Goal: Task Accomplishment & Management: Use online tool/utility

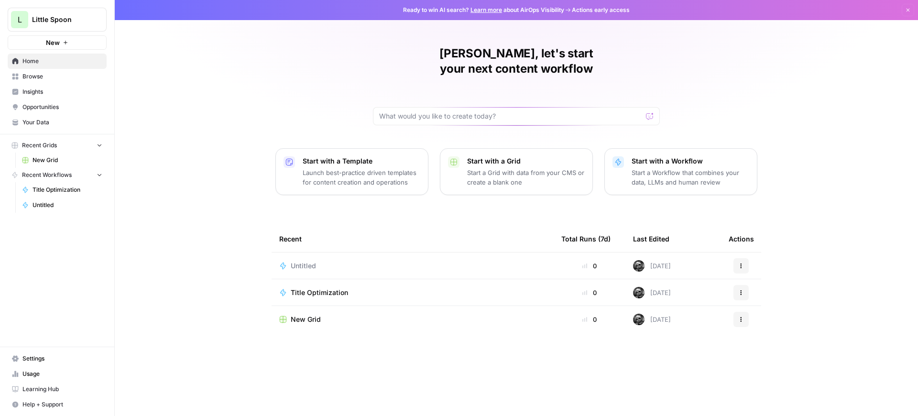
click at [51, 172] on span "Recent Workflows" at bounding box center [47, 175] width 50 height 9
click at [48, 184] on div "Recent Grids New Grid Recent Workflows Title Optimization Untitled" at bounding box center [57, 160] width 114 height 52
click at [67, 166] on link "New Grid" at bounding box center [62, 159] width 89 height 15
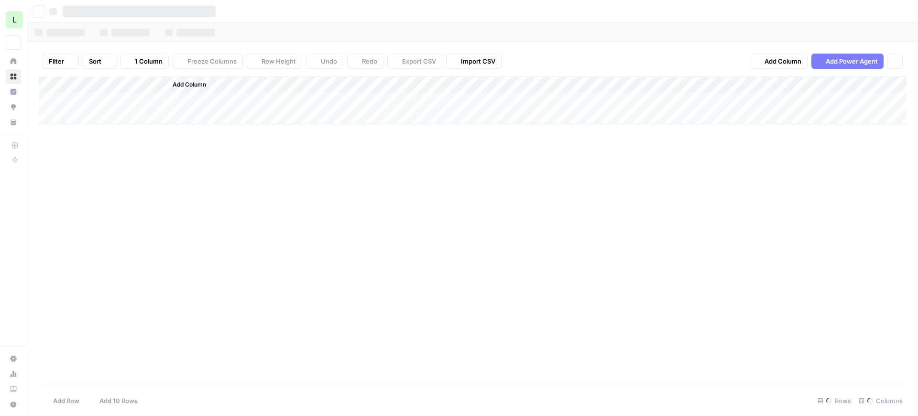
click at [55, 175] on div "Add Column" at bounding box center [473, 230] width 868 height 308
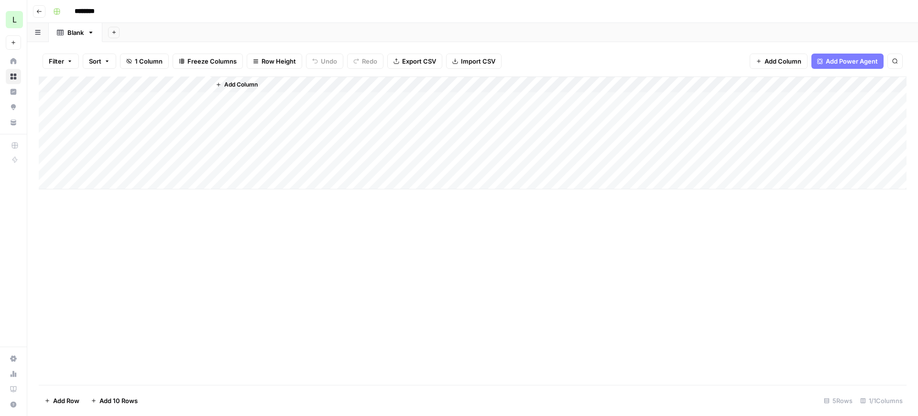
click at [34, 15] on button "Go back" at bounding box center [39, 11] width 12 height 12
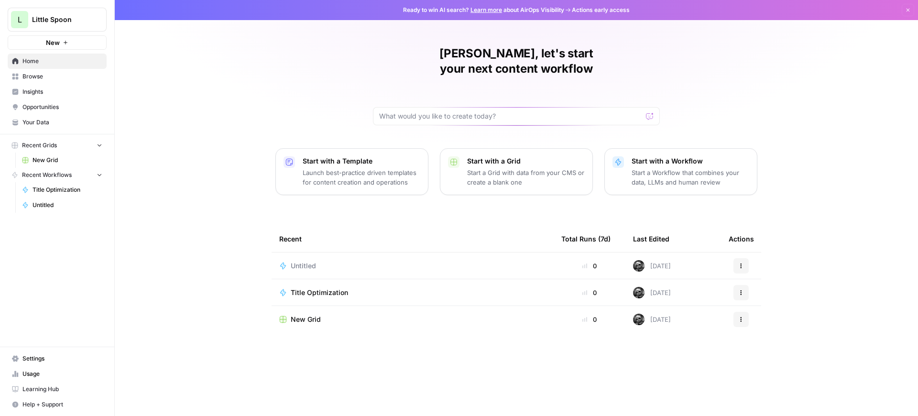
click at [46, 81] on link "Browse" at bounding box center [57, 76] width 99 height 15
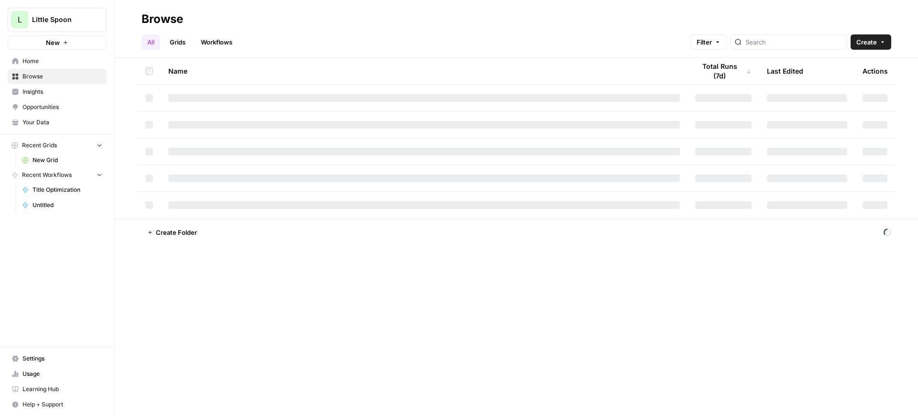
click at [220, 44] on link "Workflows" at bounding box center [216, 41] width 43 height 15
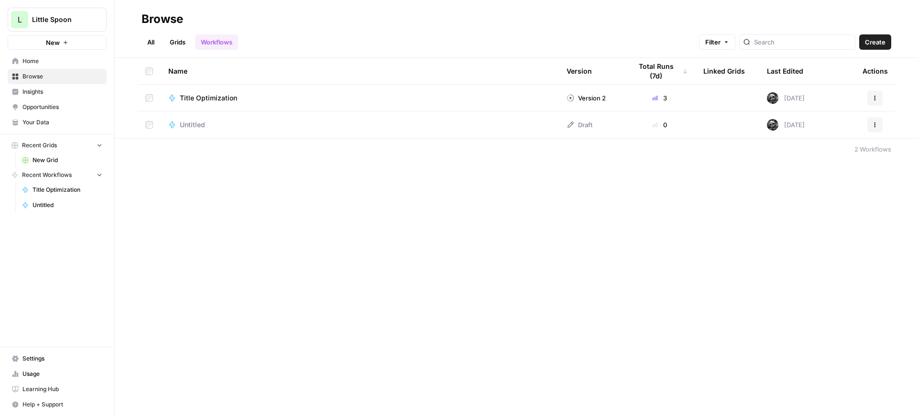
click at [884, 40] on span "Create" at bounding box center [875, 42] width 21 height 10
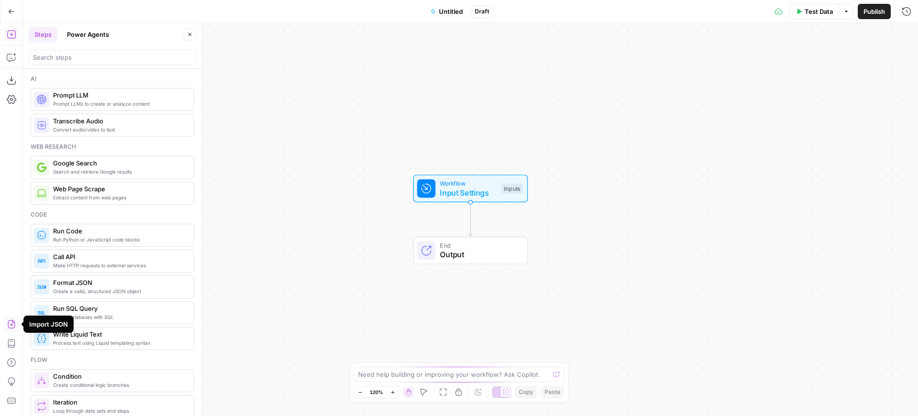
click at [13, 327] on icon "button" at bounding box center [12, 324] width 10 height 10
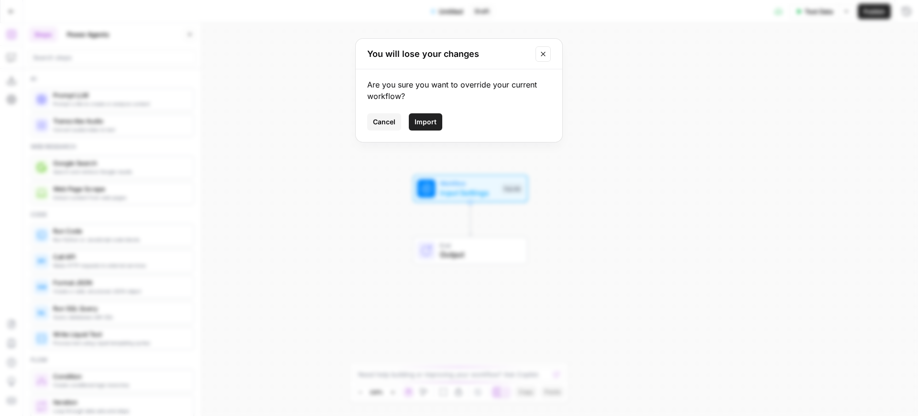
click at [425, 115] on button "Import" at bounding box center [425, 121] width 33 height 17
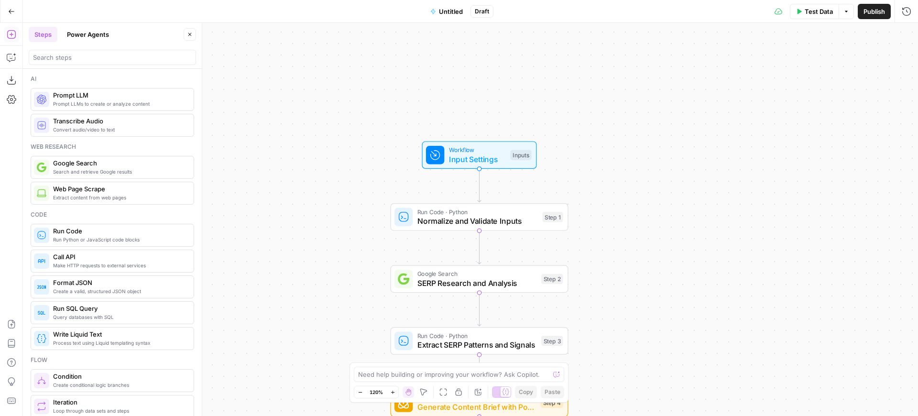
click at [453, 156] on span "Input Settings" at bounding box center [477, 158] width 57 height 11
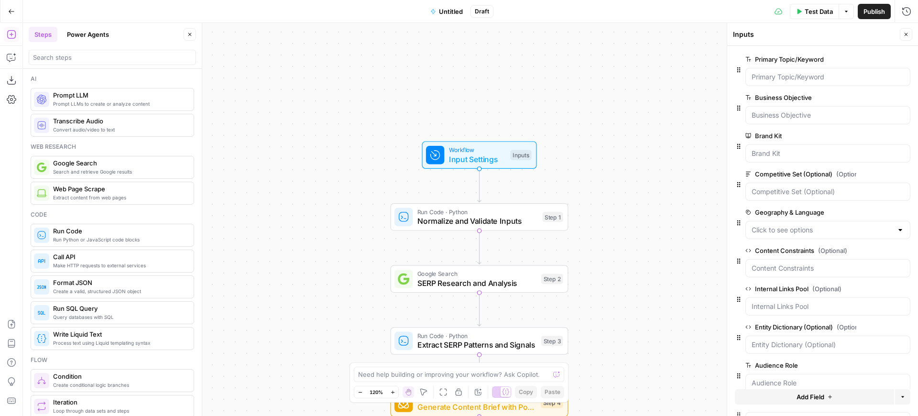
click at [447, 12] on span "Untitled" at bounding box center [451, 12] width 24 height 10
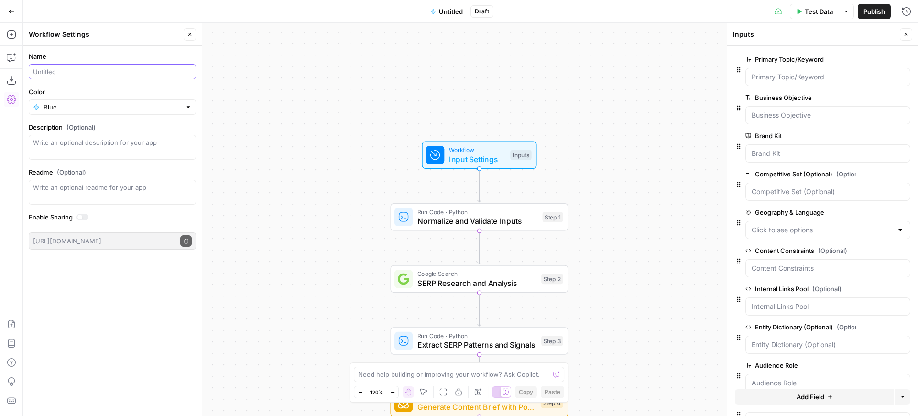
click at [97, 74] on input "Name" at bounding box center [112, 72] width 159 height 10
click at [59, 76] on input "Content BrB" at bounding box center [112, 72] width 159 height 10
type input "Content Brief V1.0"
click at [883, 12] on span "Publish" at bounding box center [874, 12] width 22 height 10
type input "Blue"
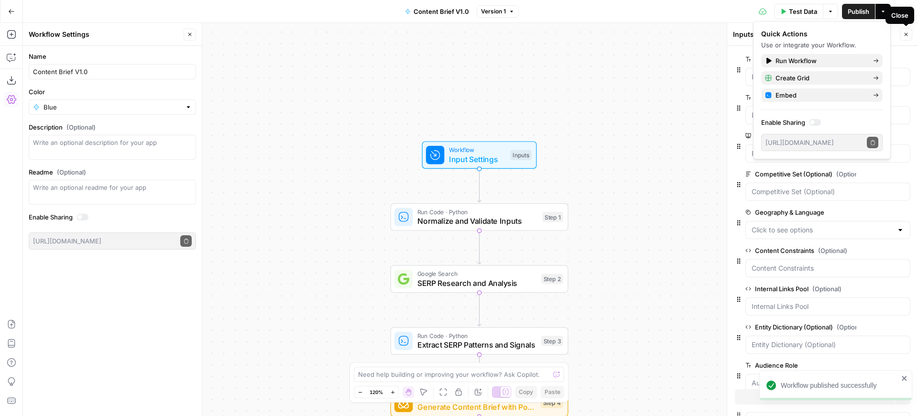
click at [649, 65] on div "true false Workflow Input Settings Inputs Run Code · Python Normalize and Valid…" at bounding box center [470, 219] width 895 height 393
